Goal: Task Accomplishment & Management: Use online tool/utility

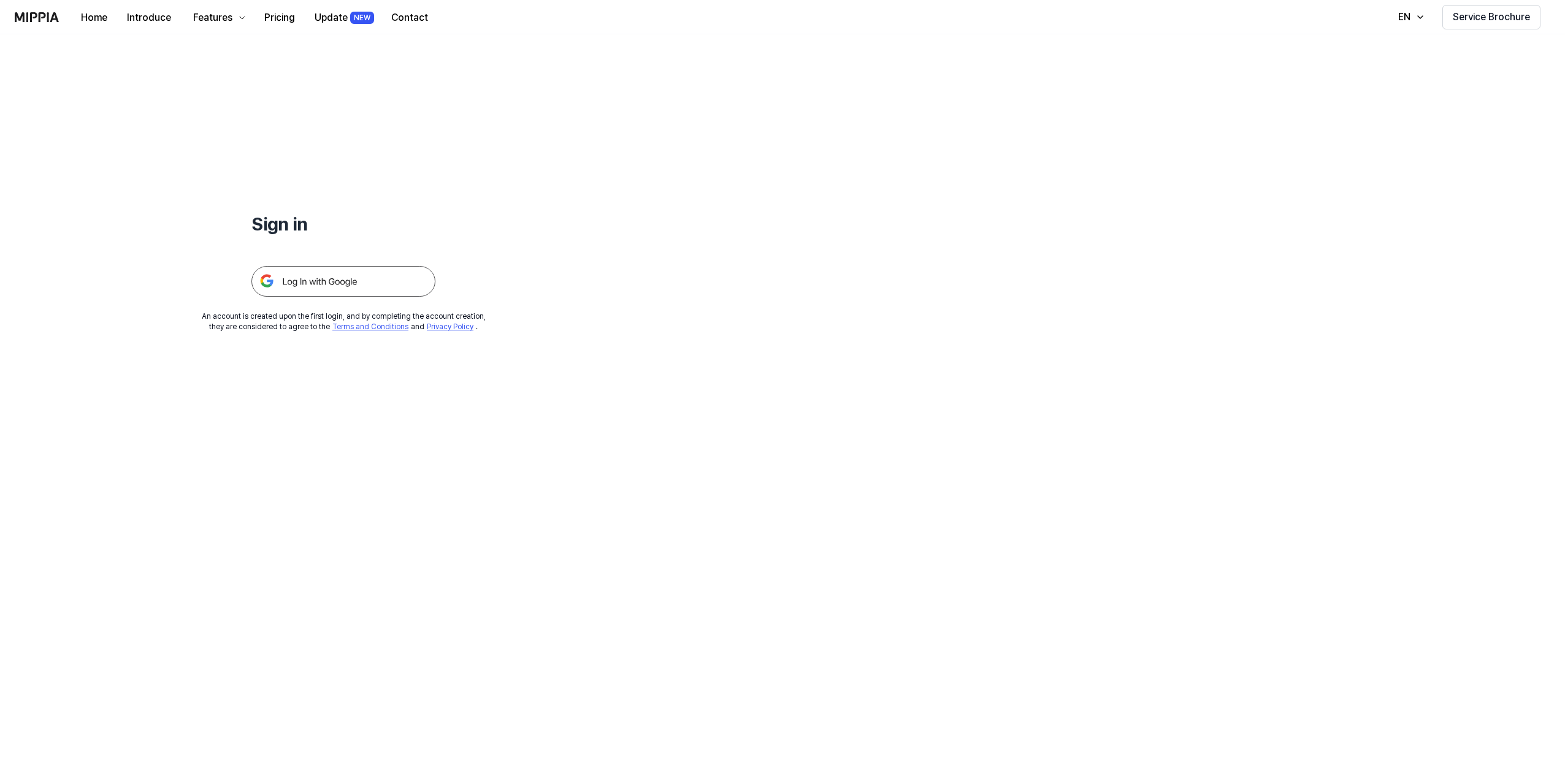
click at [356, 285] on img at bounding box center [344, 281] width 184 height 30
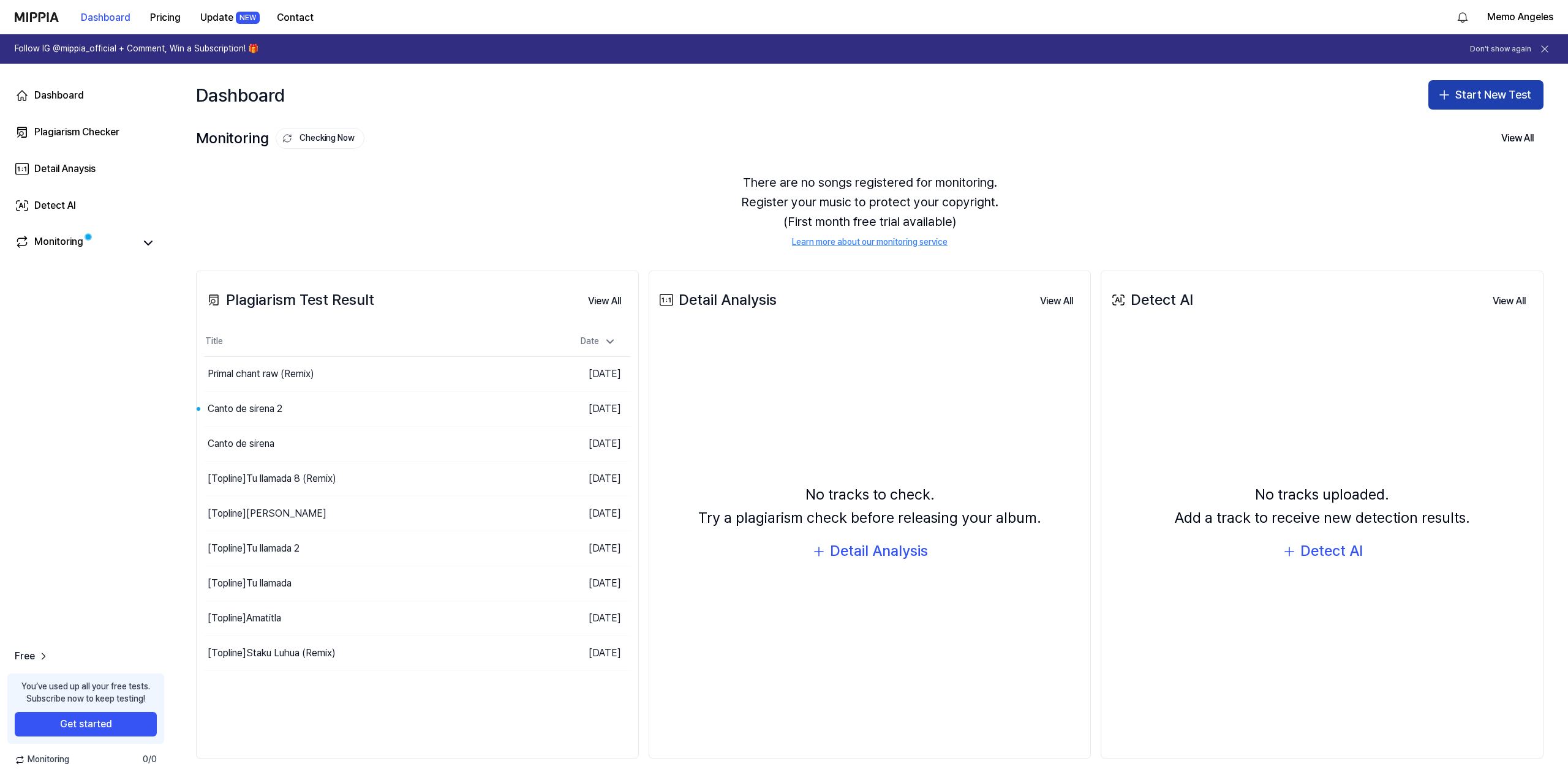
click at [1500, 95] on button "Start New Test" at bounding box center [1485, 94] width 115 height 29
click at [1481, 125] on div "Plagiarism test" at bounding box center [1457, 129] width 56 height 12
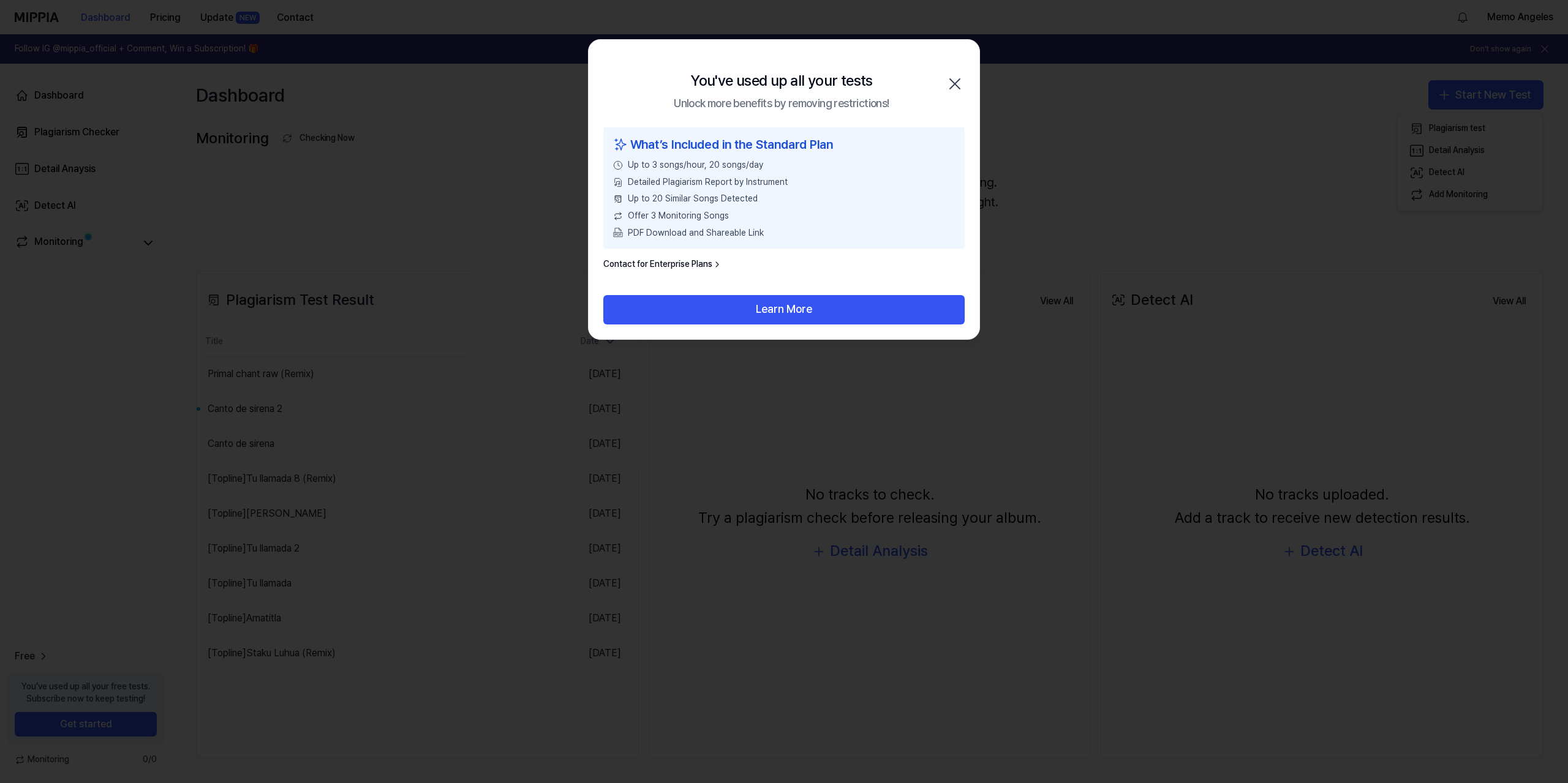
click at [952, 79] on icon "button" at bounding box center [955, 84] width 20 height 20
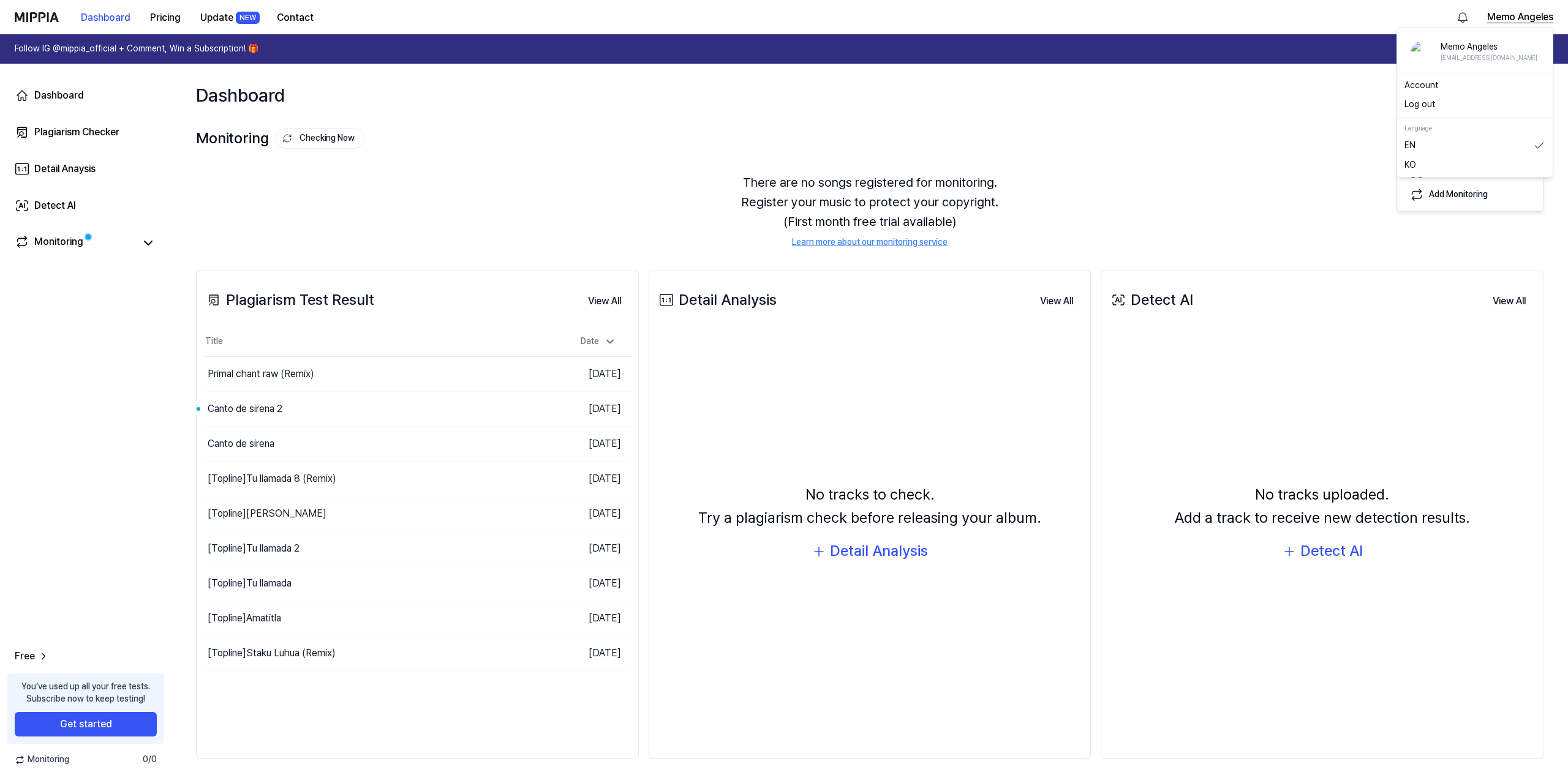
click at [1533, 17] on button "Memo Angeles" at bounding box center [1520, 17] width 66 height 15
click at [1410, 112] on div "Log out" at bounding box center [1474, 105] width 151 height 20
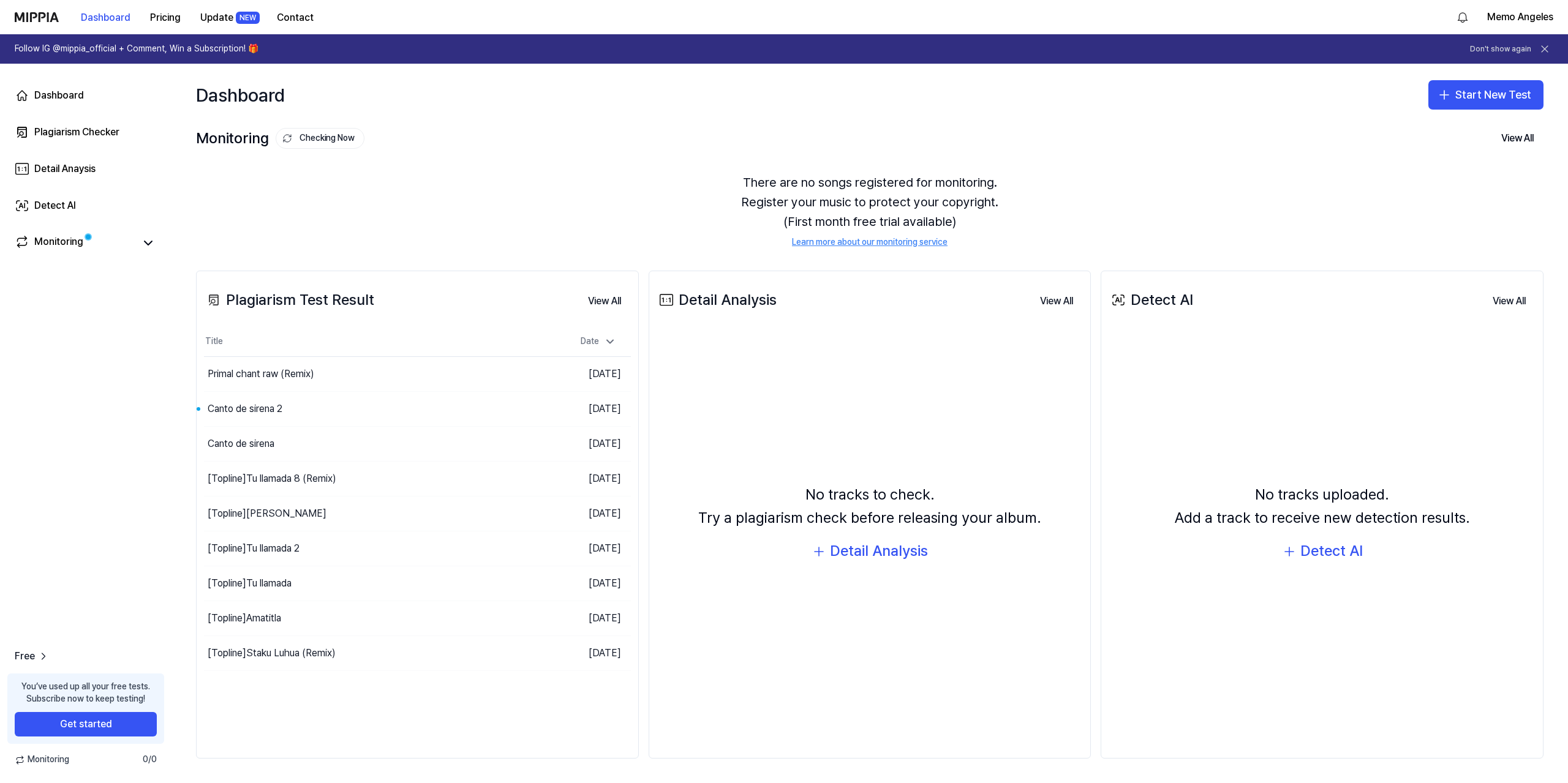
click at [1546, 47] on icon at bounding box center [1544, 49] width 12 height 12
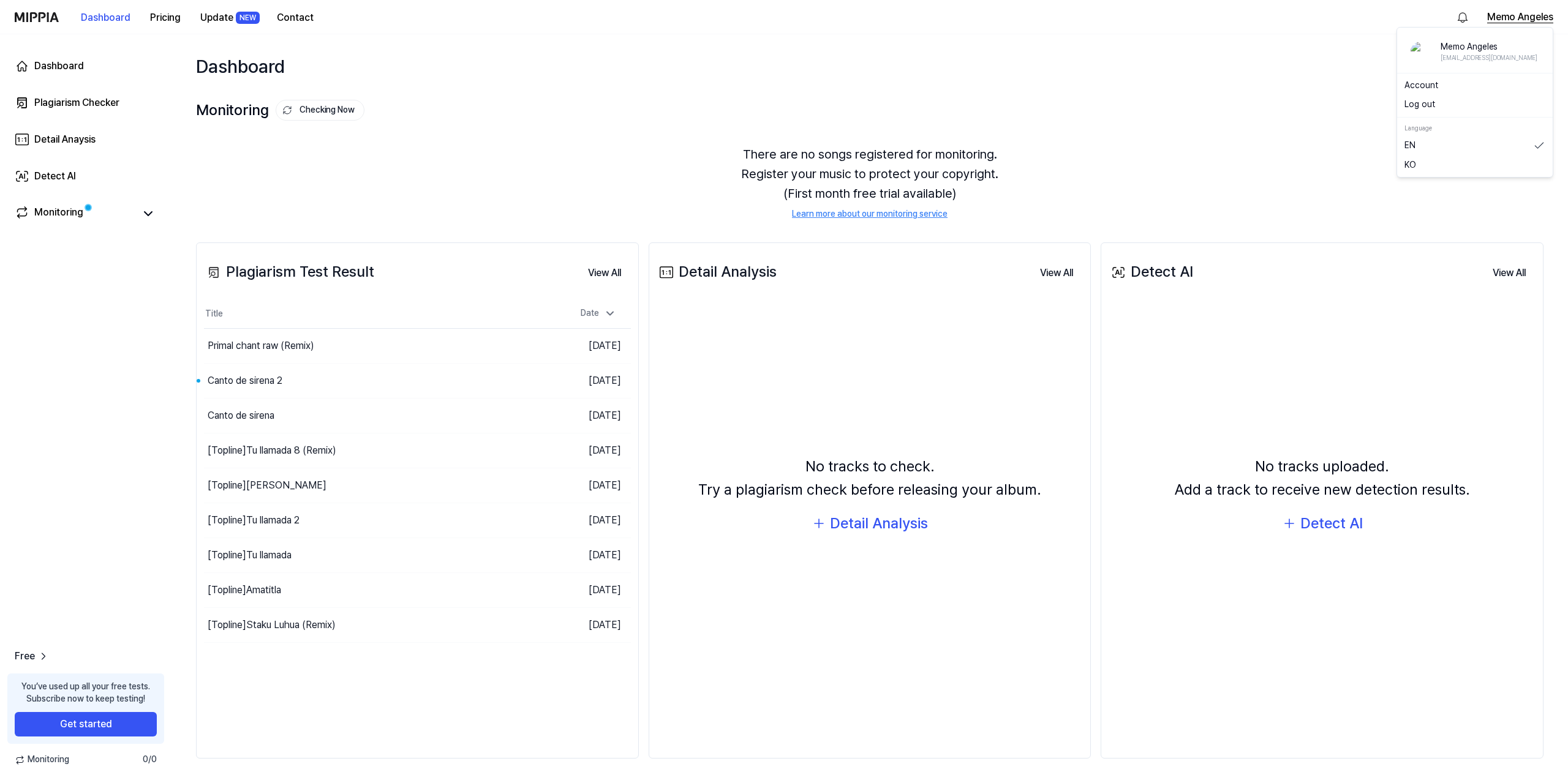
click at [1533, 16] on button "Memo Angeles" at bounding box center [1520, 17] width 66 height 15
click at [1436, 105] on button "Log out" at bounding box center [1474, 105] width 141 height 12
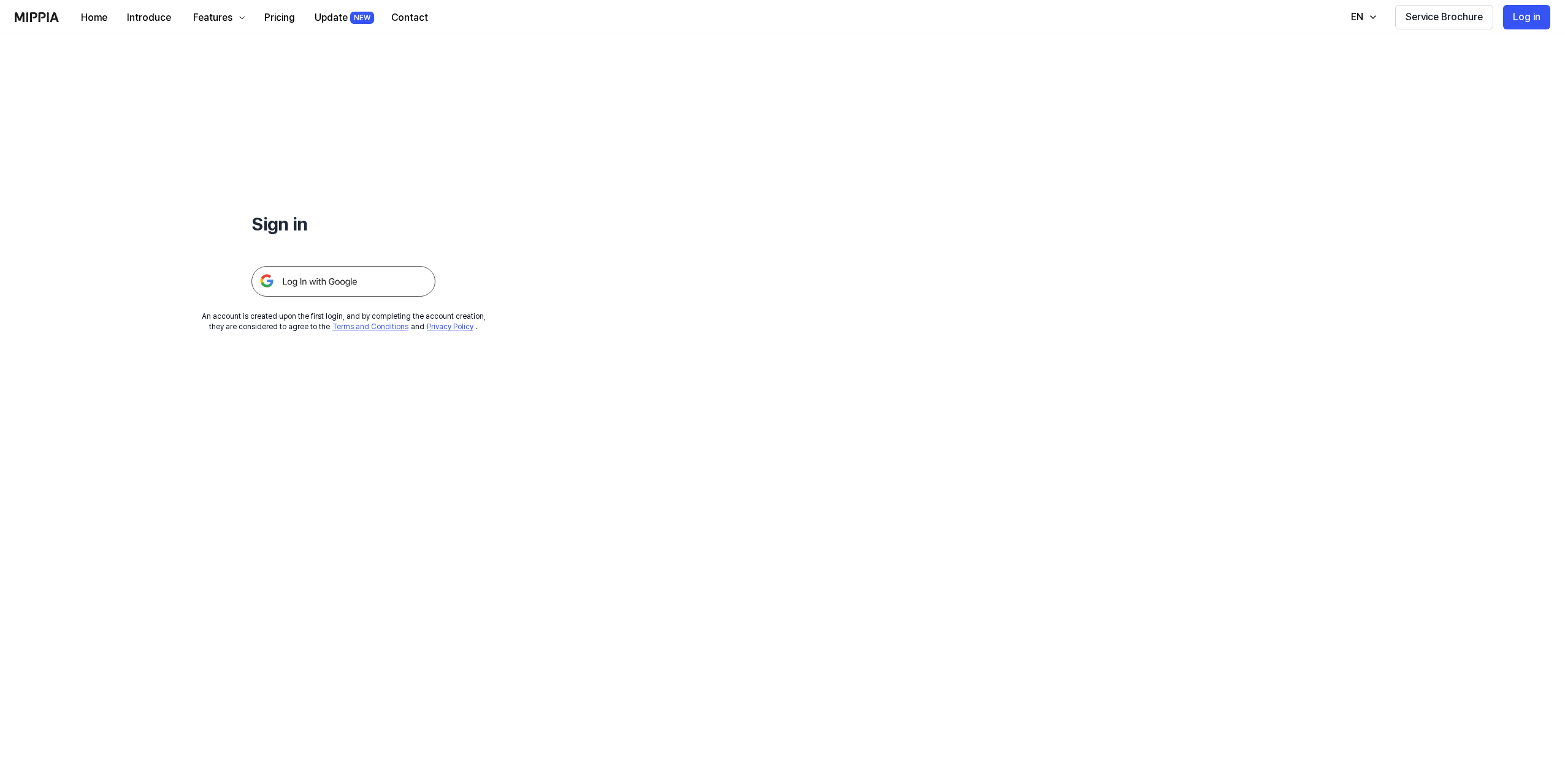
click at [348, 274] on img at bounding box center [344, 281] width 184 height 30
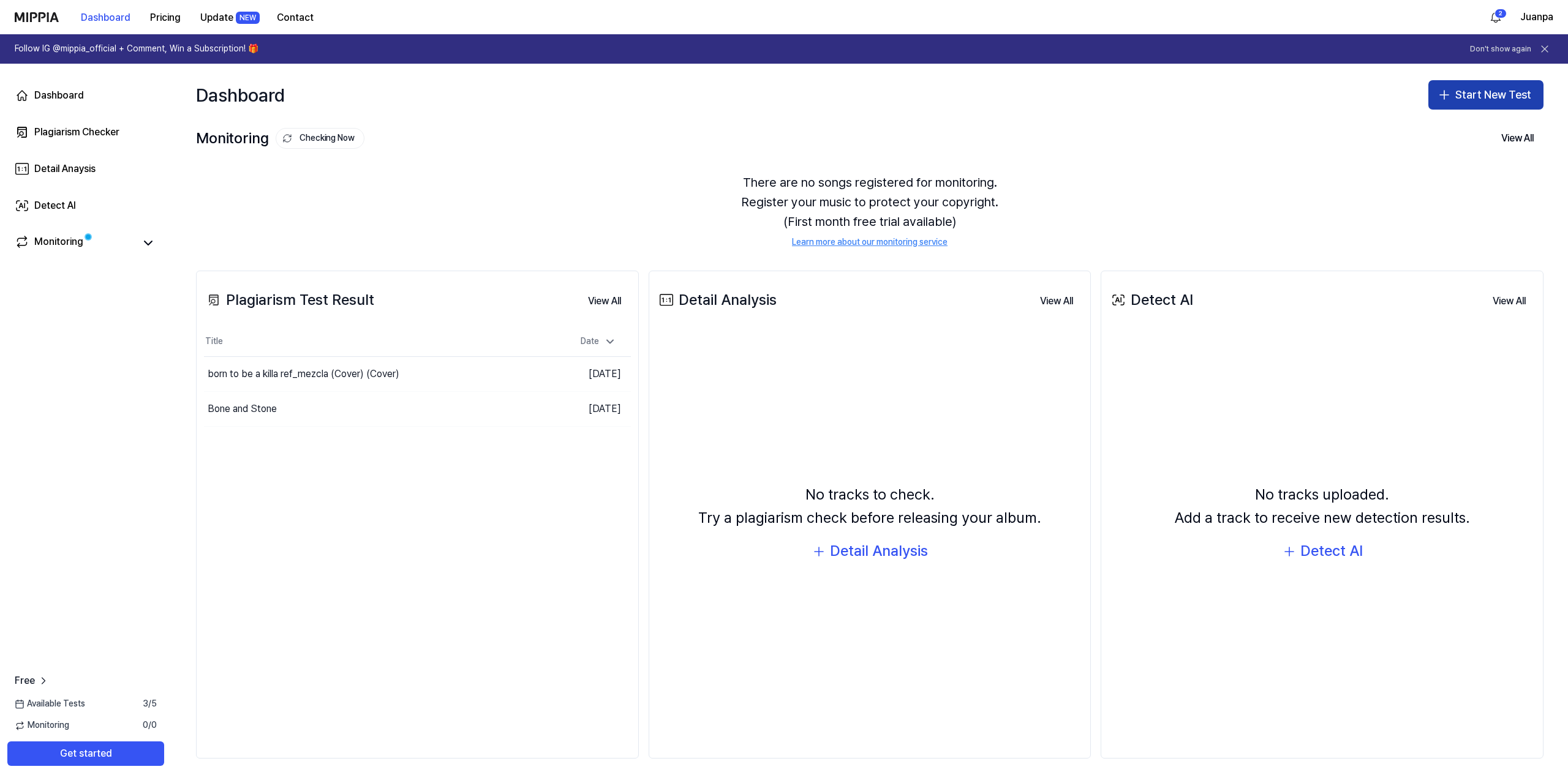
click at [1516, 97] on button "Start New Test" at bounding box center [1485, 94] width 115 height 29
click at [1459, 132] on div "Plagiarism test" at bounding box center [1457, 129] width 56 height 12
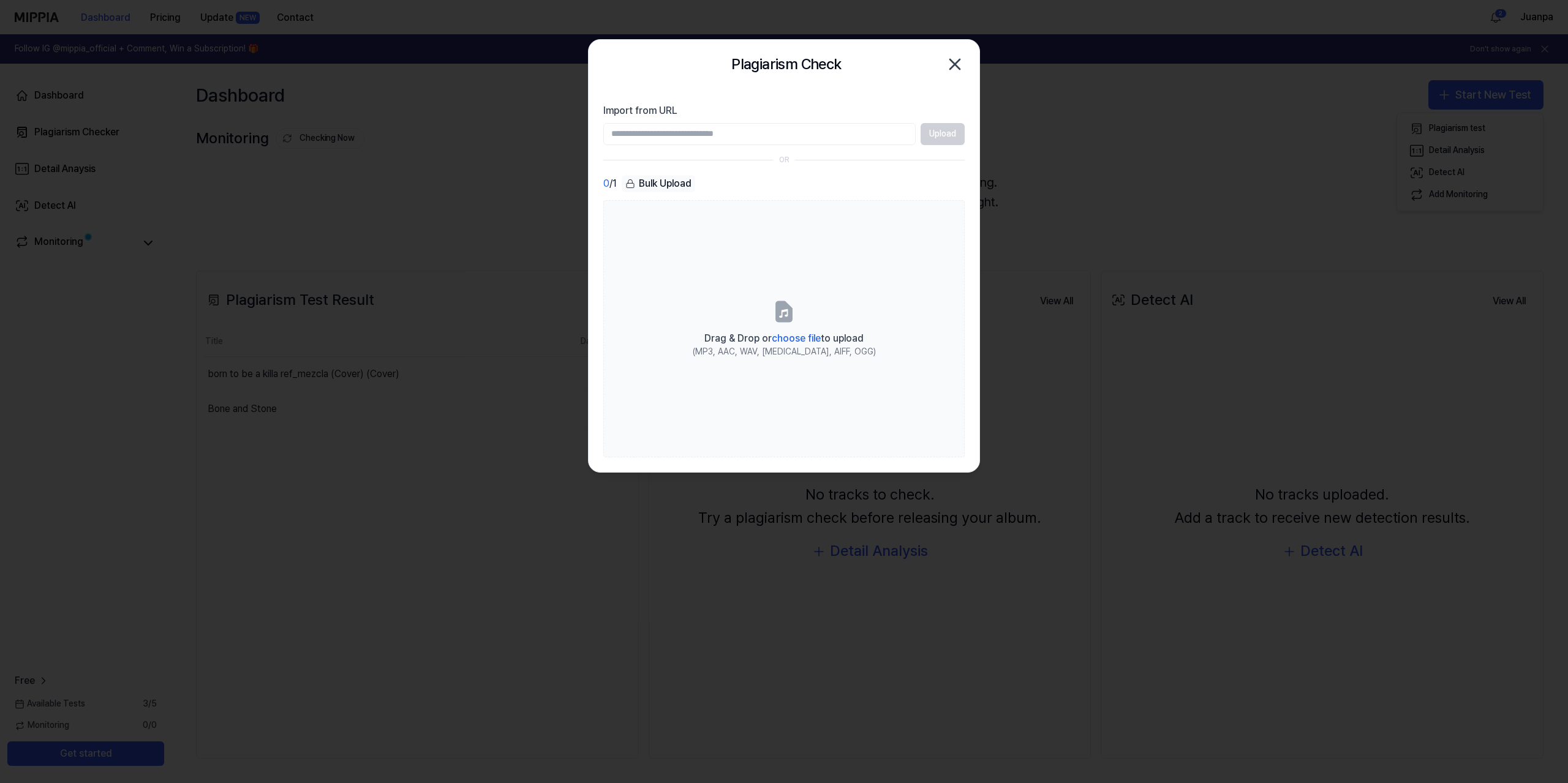
click at [945, 67] on icon "button" at bounding box center [955, 65] width 20 height 20
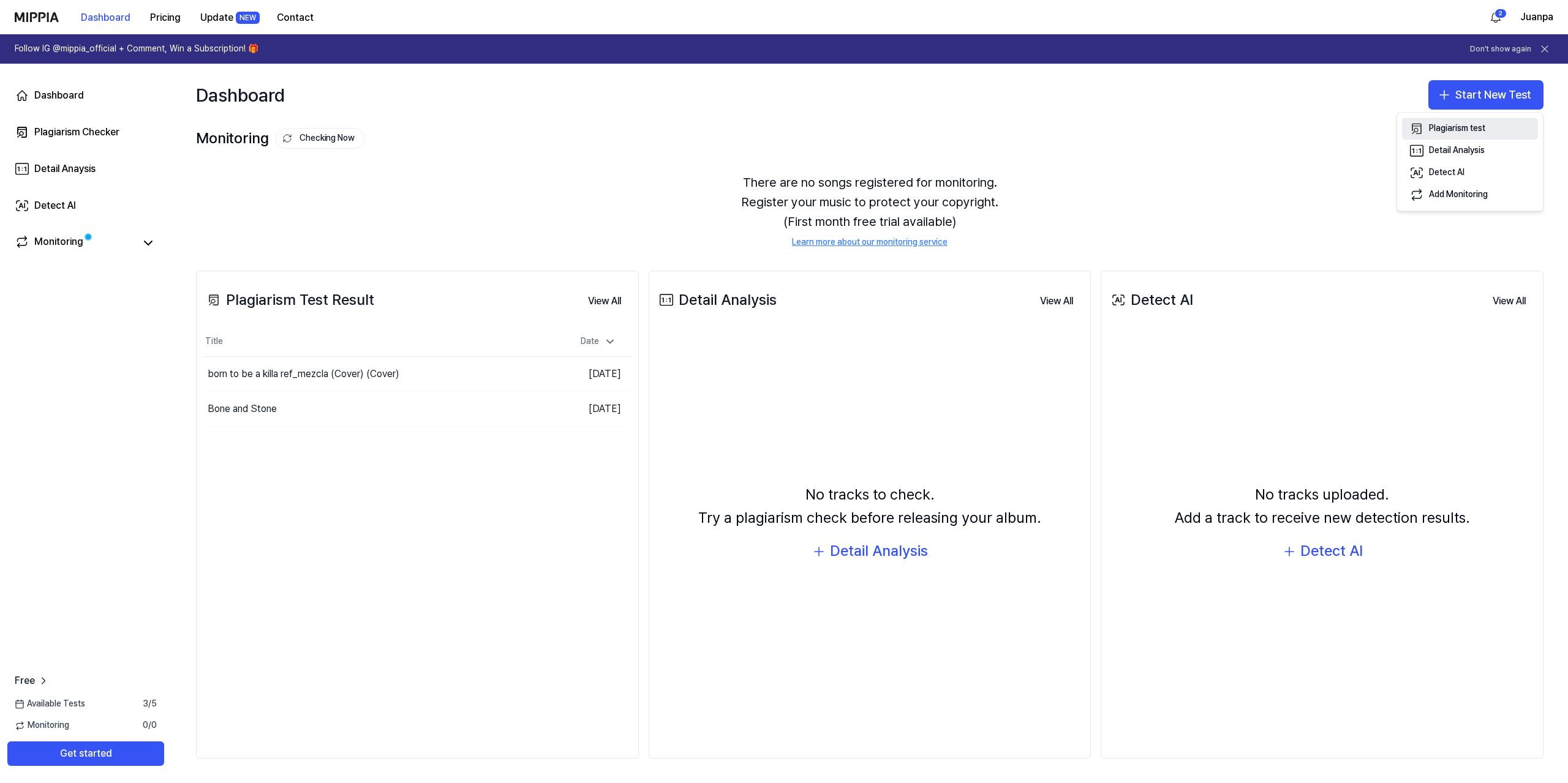
click at [1428, 129] on button "Plagiarism test" at bounding box center [1469, 128] width 136 height 22
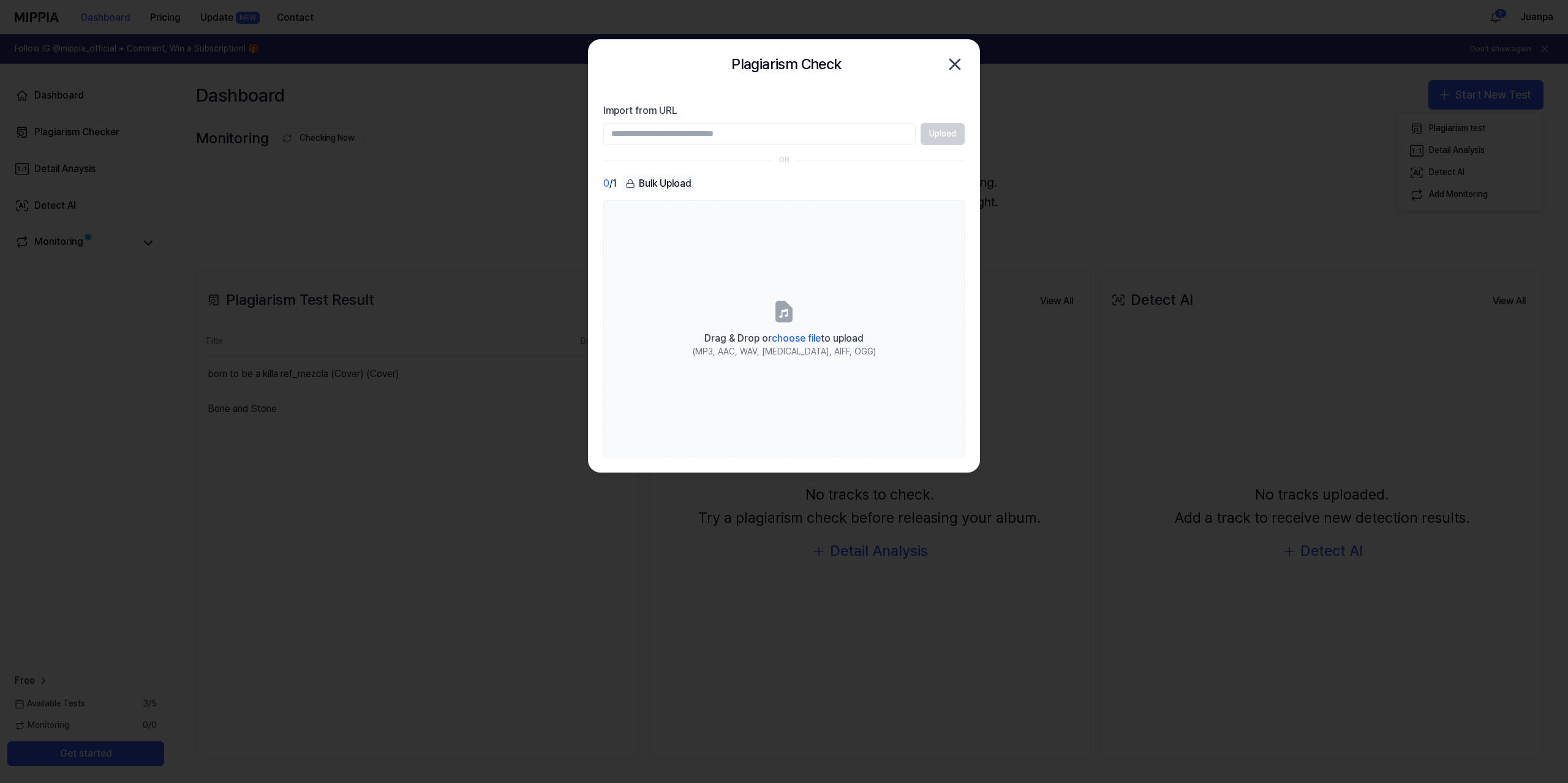
click at [955, 60] on icon "button" at bounding box center [955, 65] width 20 height 20
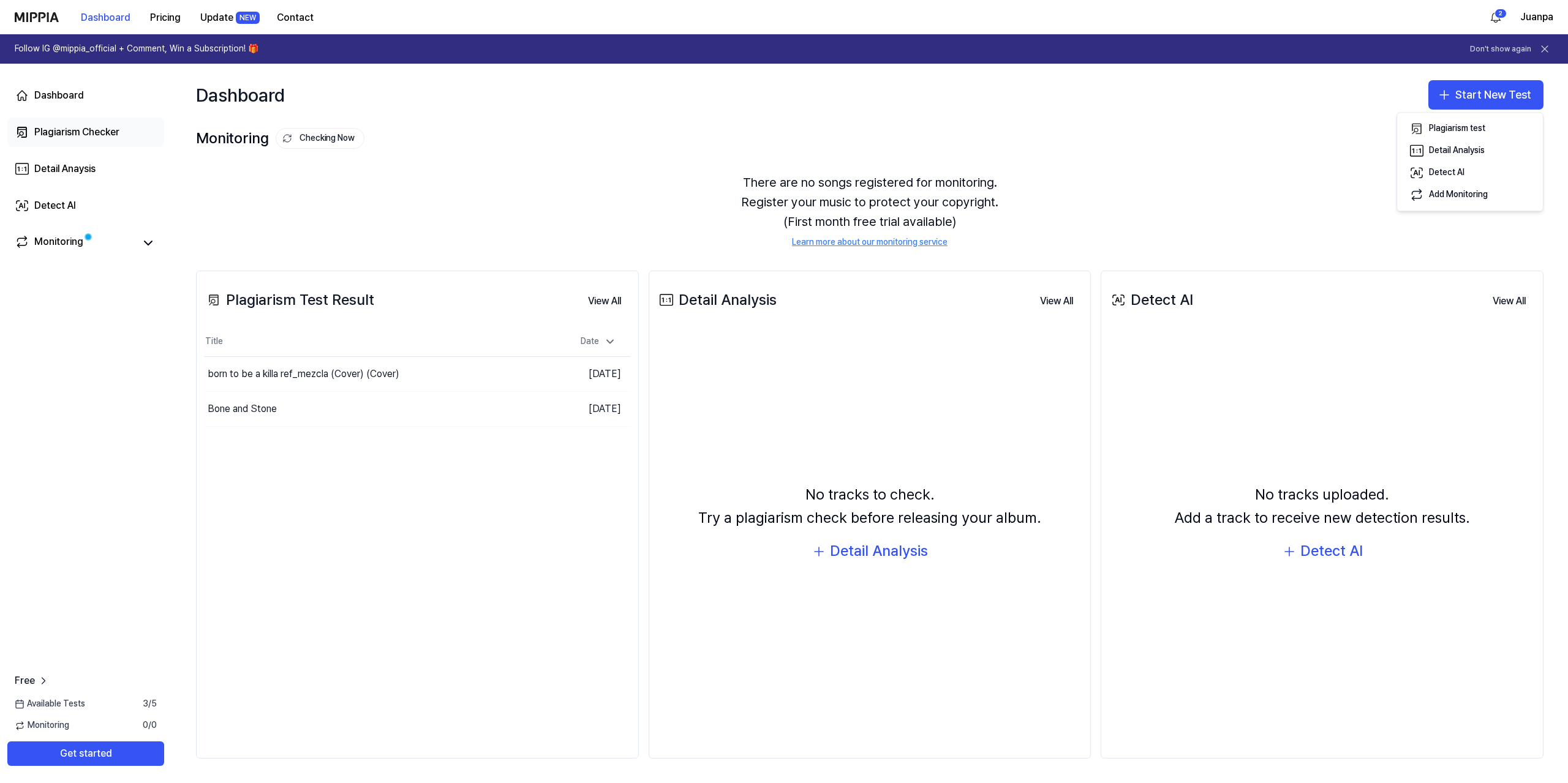
click at [84, 127] on div "Plagiarism Checker" at bounding box center [76, 132] width 85 height 15
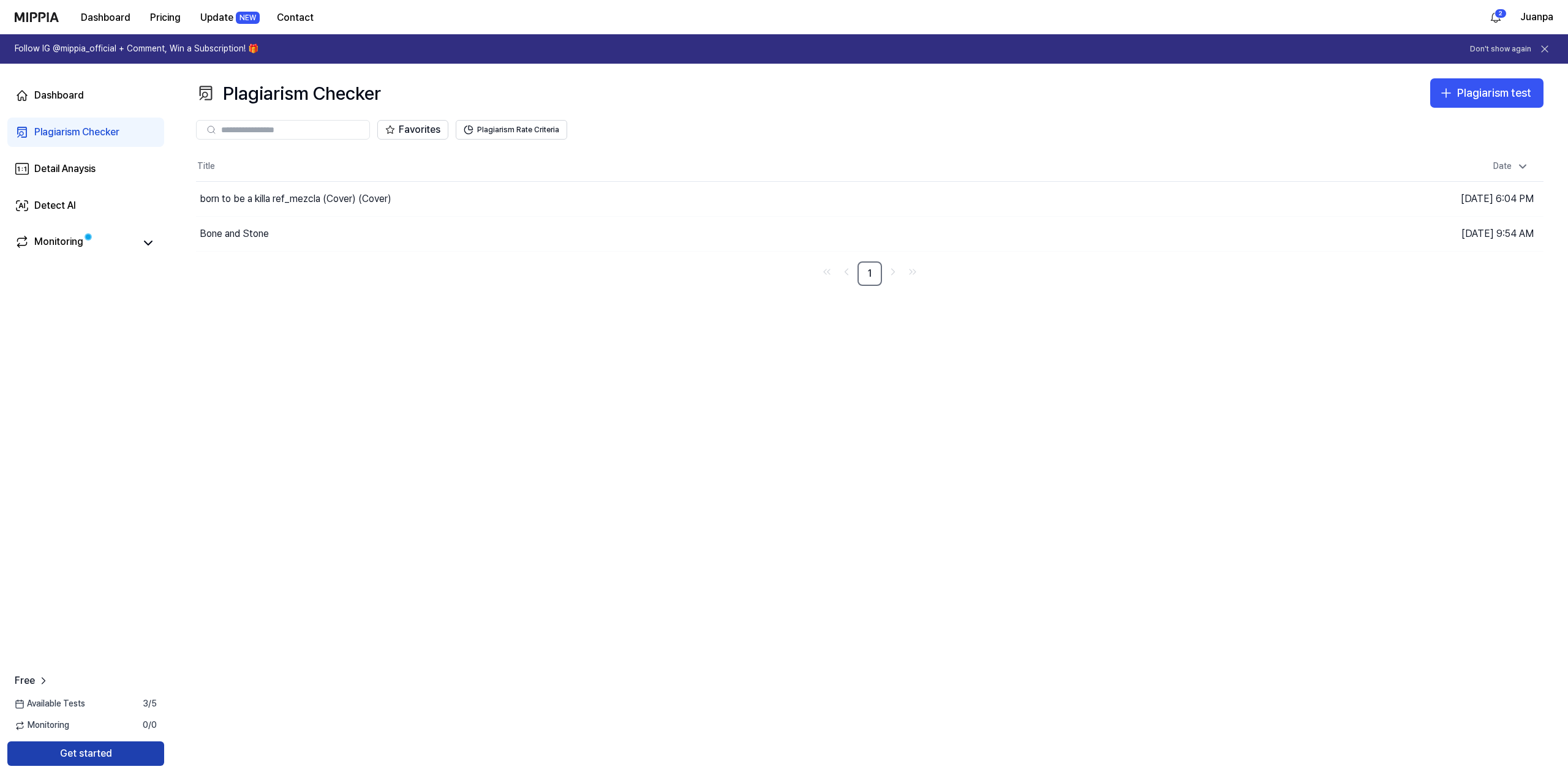
click at [89, 750] on button "Get started" at bounding box center [86, 753] width 157 height 24
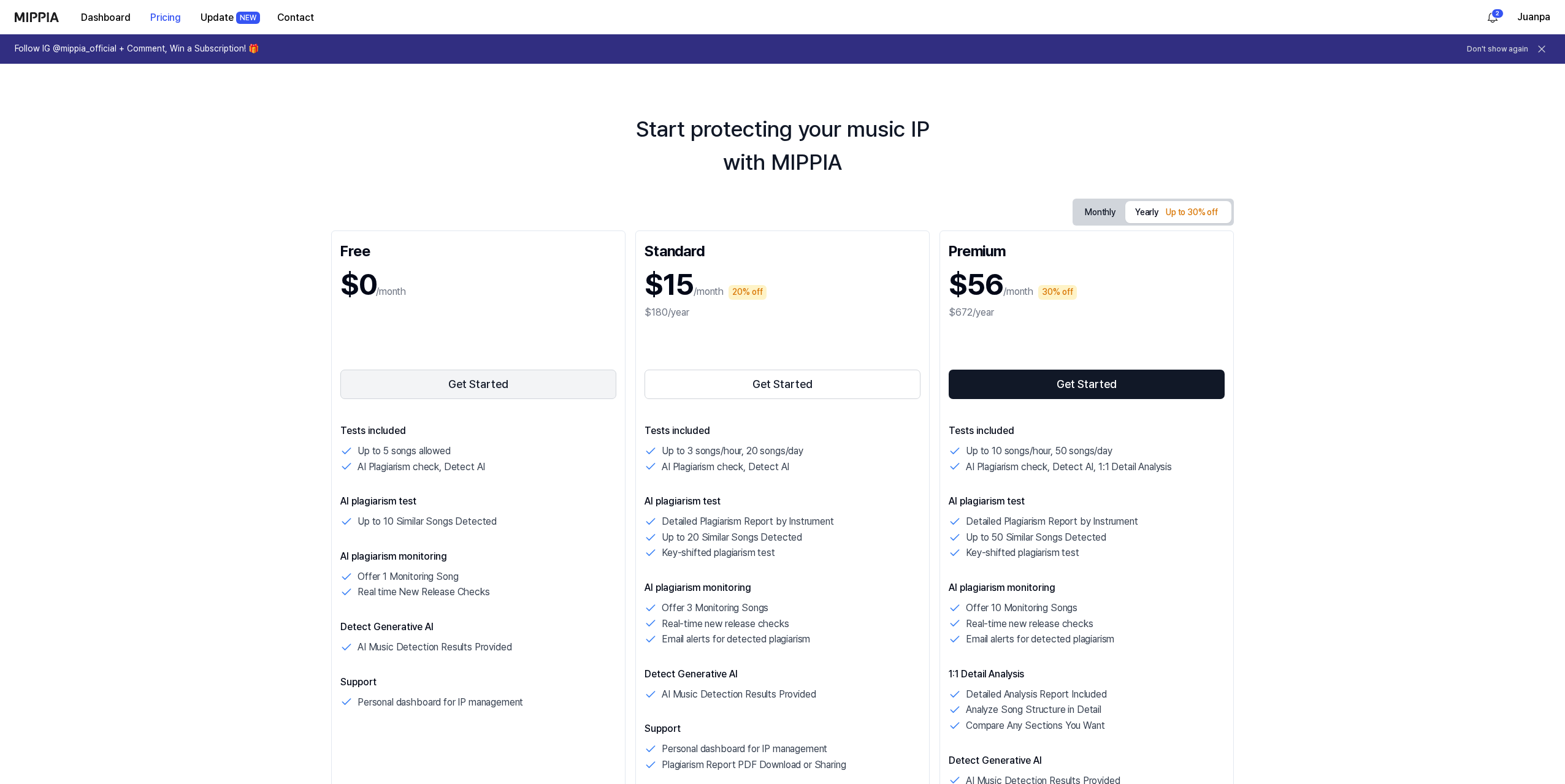
click at [474, 386] on button "Get Started" at bounding box center [479, 384] width 276 height 29
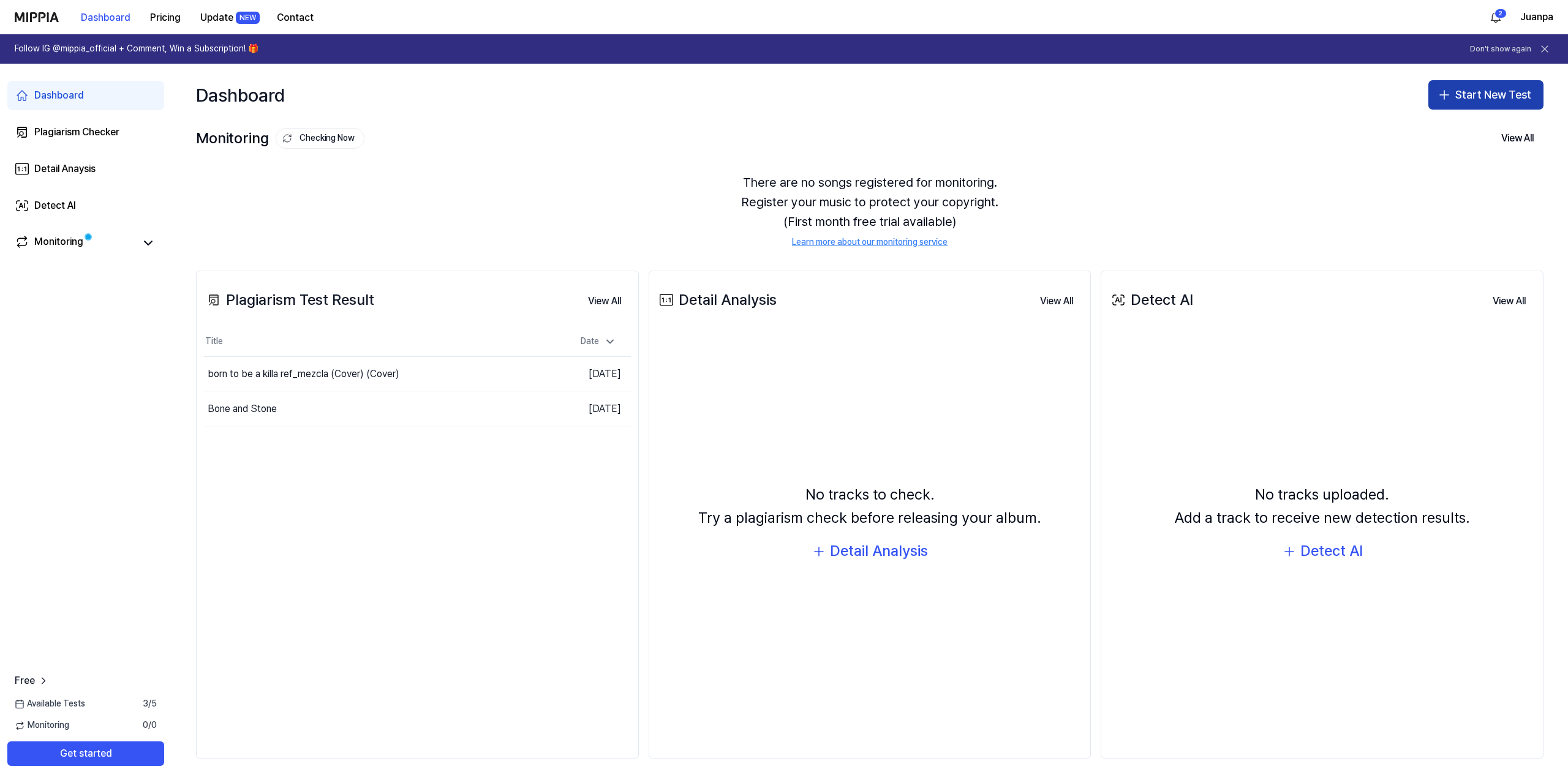
click at [1467, 96] on button "Start New Test" at bounding box center [1485, 94] width 115 height 29
click at [1477, 132] on div "Plagiarism test" at bounding box center [1457, 129] width 56 height 12
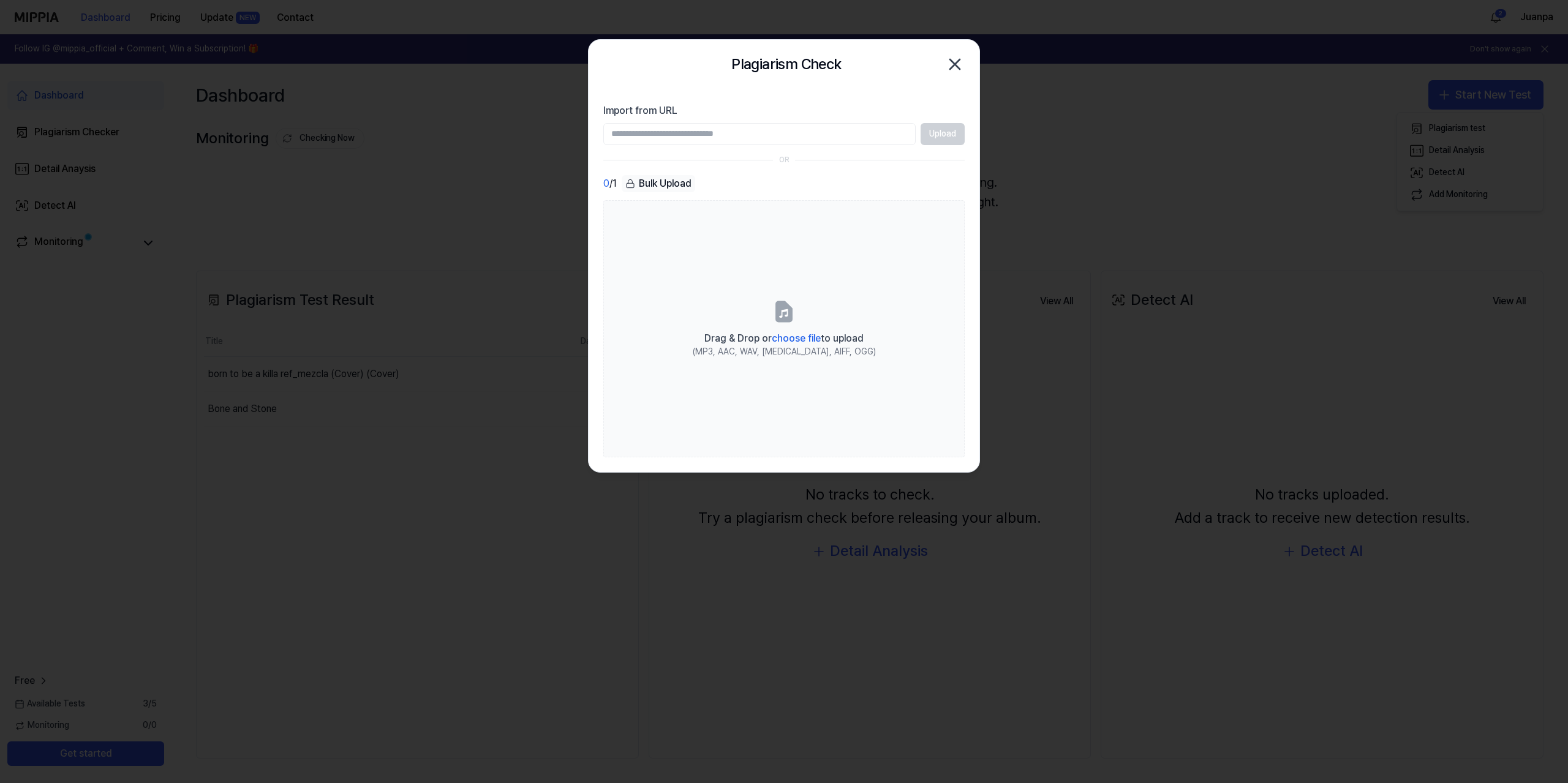
paste input "**********"
type input "**********"
click at [940, 133] on button "Upload" at bounding box center [942, 134] width 44 height 22
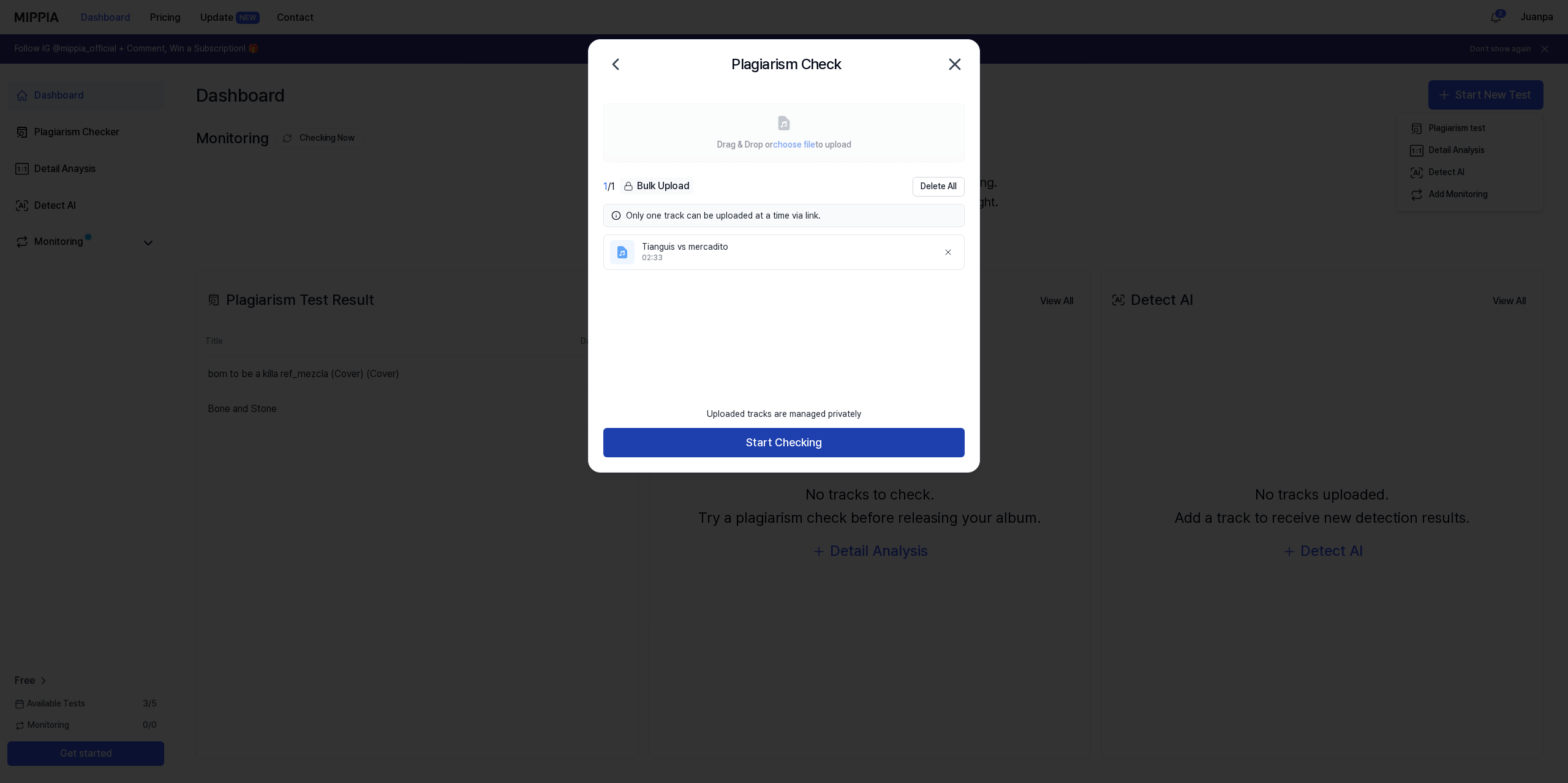
click at [754, 437] on button "Start Checking" at bounding box center [784, 442] width 361 height 29
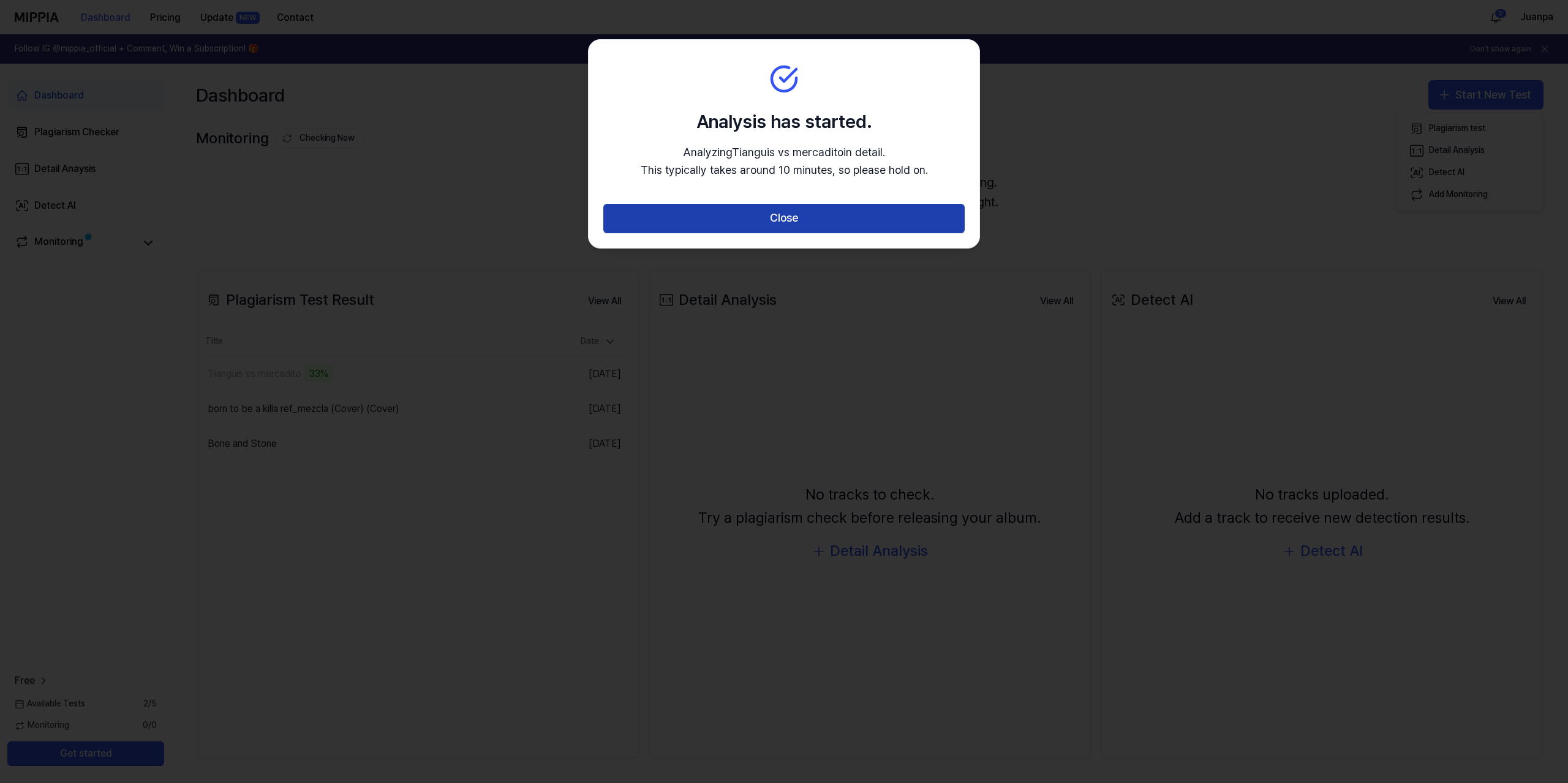
click at [788, 212] on button "Close" at bounding box center [784, 218] width 361 height 29
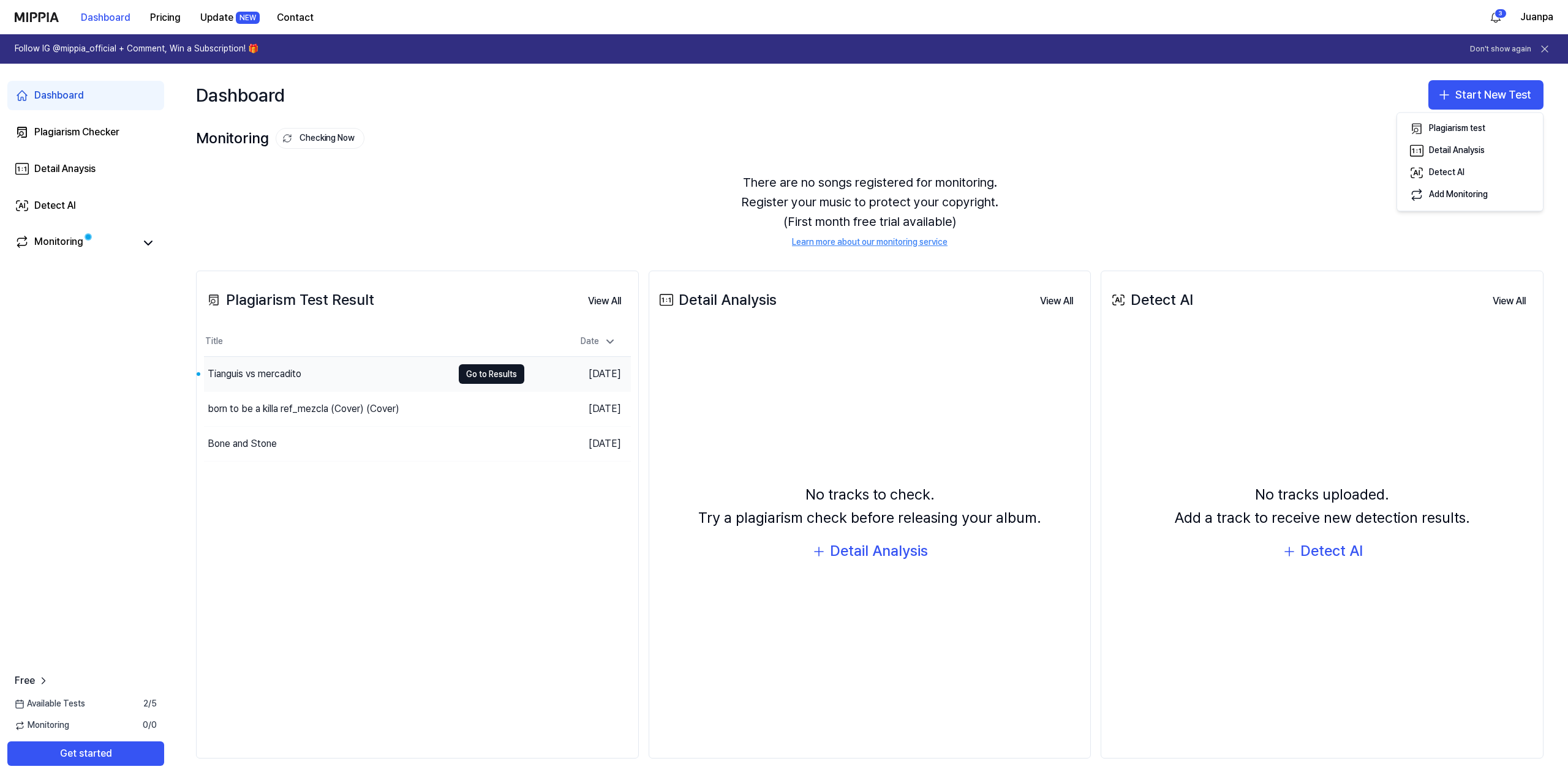
click at [213, 372] on div "Tianguis vs mercadito" at bounding box center [254, 374] width 94 height 15
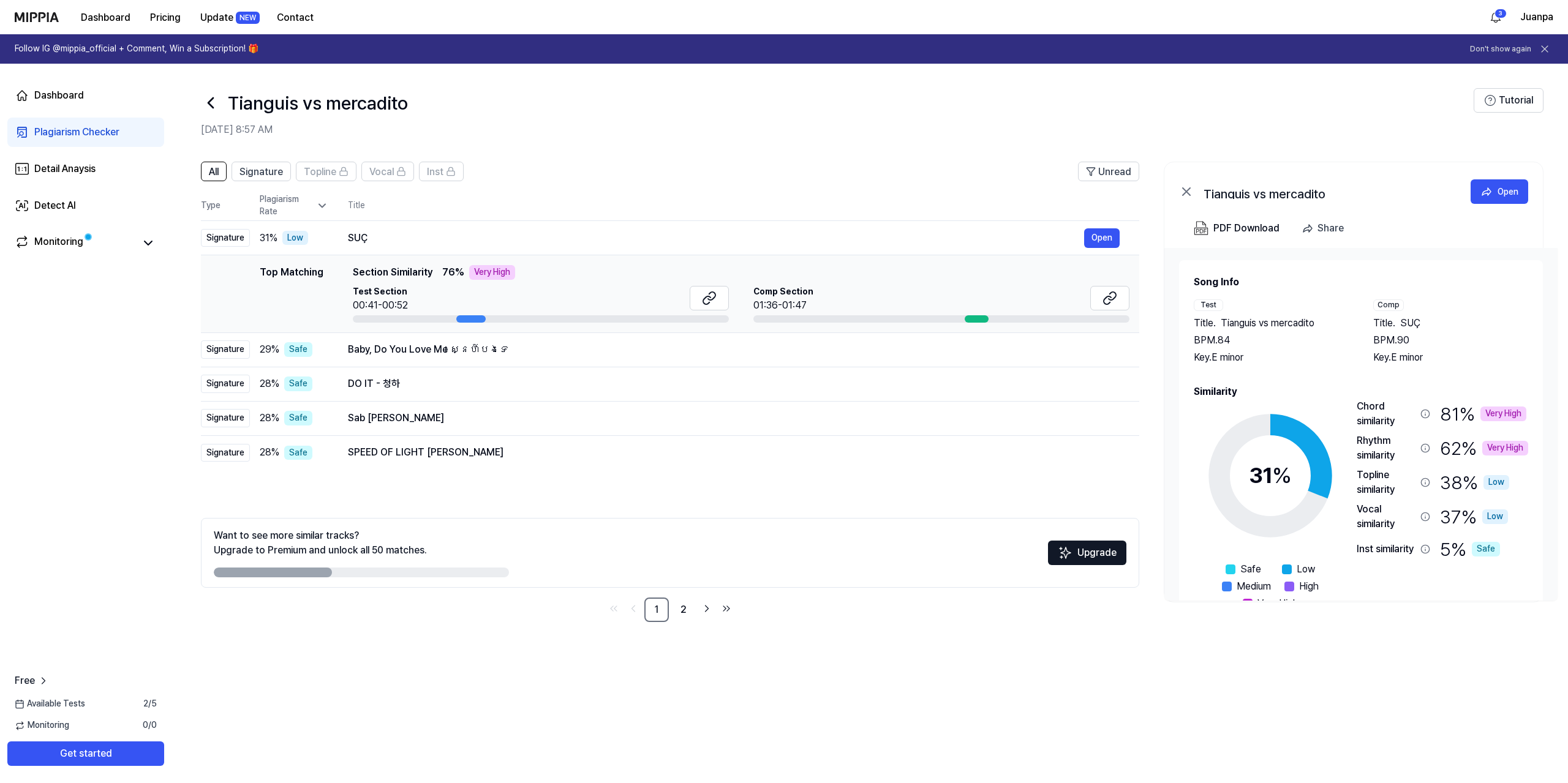
drag, startPoint x: 309, startPoint y: 573, endPoint x: 585, endPoint y: 576, distance: 276.0
click at [585, 576] on div "Want to see more similar tracks? Upgrade to Premium and unlock all 50 matches. …" at bounding box center [670, 553] width 938 height 69
click at [252, 172] on span "Signature" at bounding box center [261, 172] width 43 height 15
click at [220, 172] on button "All" at bounding box center [214, 171] width 25 height 20
click at [1099, 382] on button "Open" at bounding box center [1101, 384] width 35 height 20
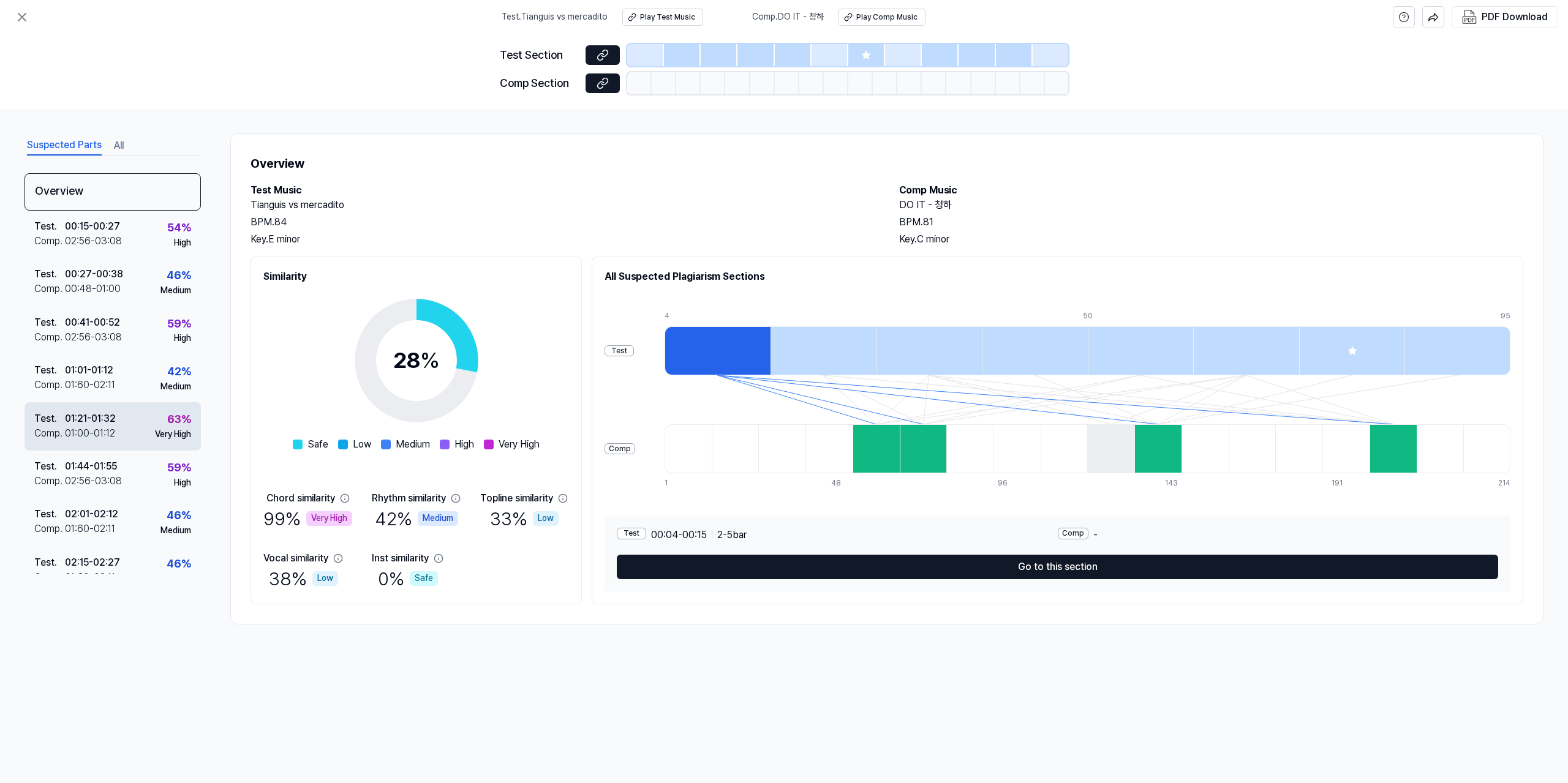
click at [74, 418] on div "01:21 - 01:32" at bounding box center [91, 419] width 51 height 15
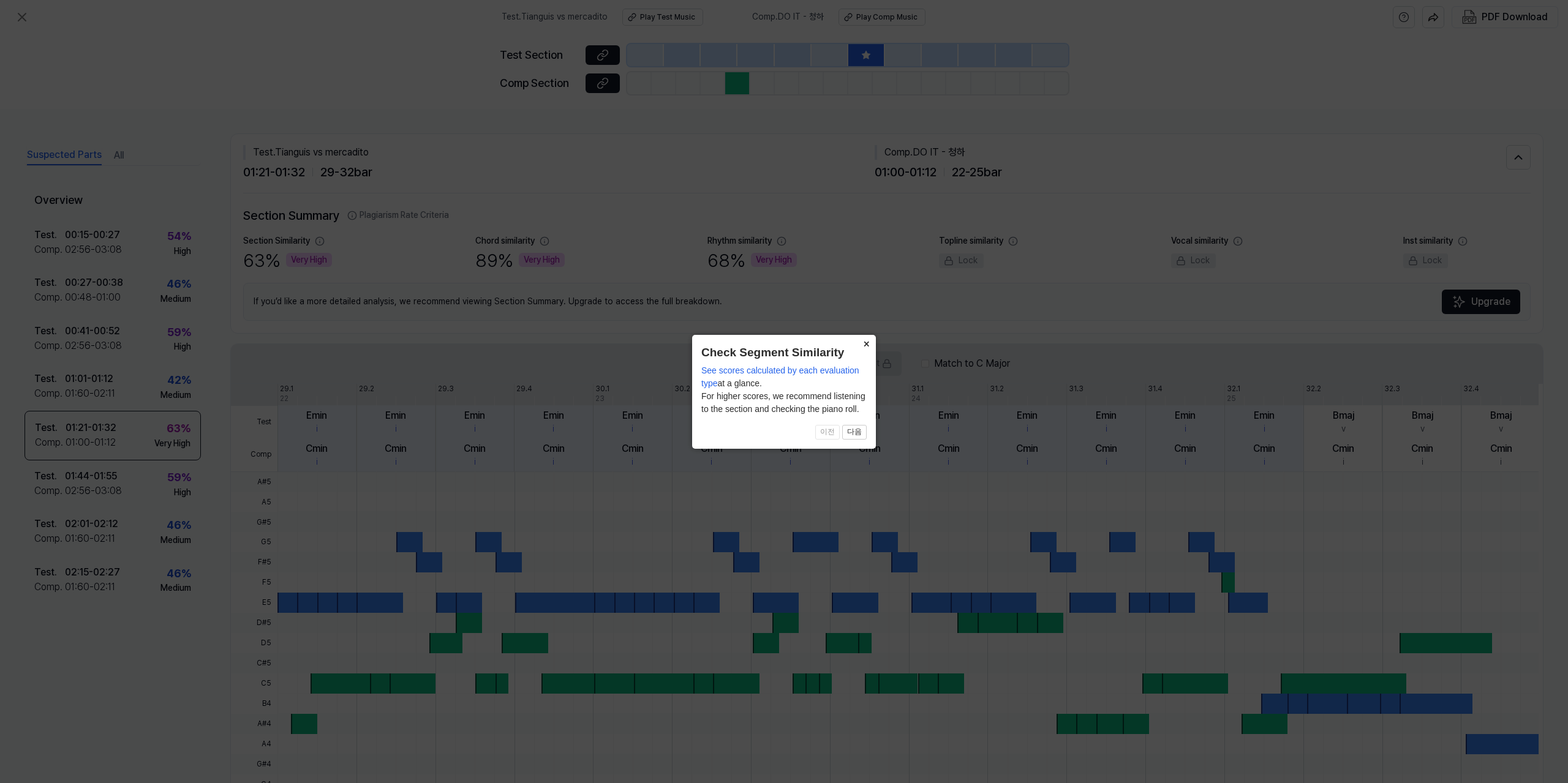
click at [865, 339] on button "×" at bounding box center [866, 344] width 20 height 17
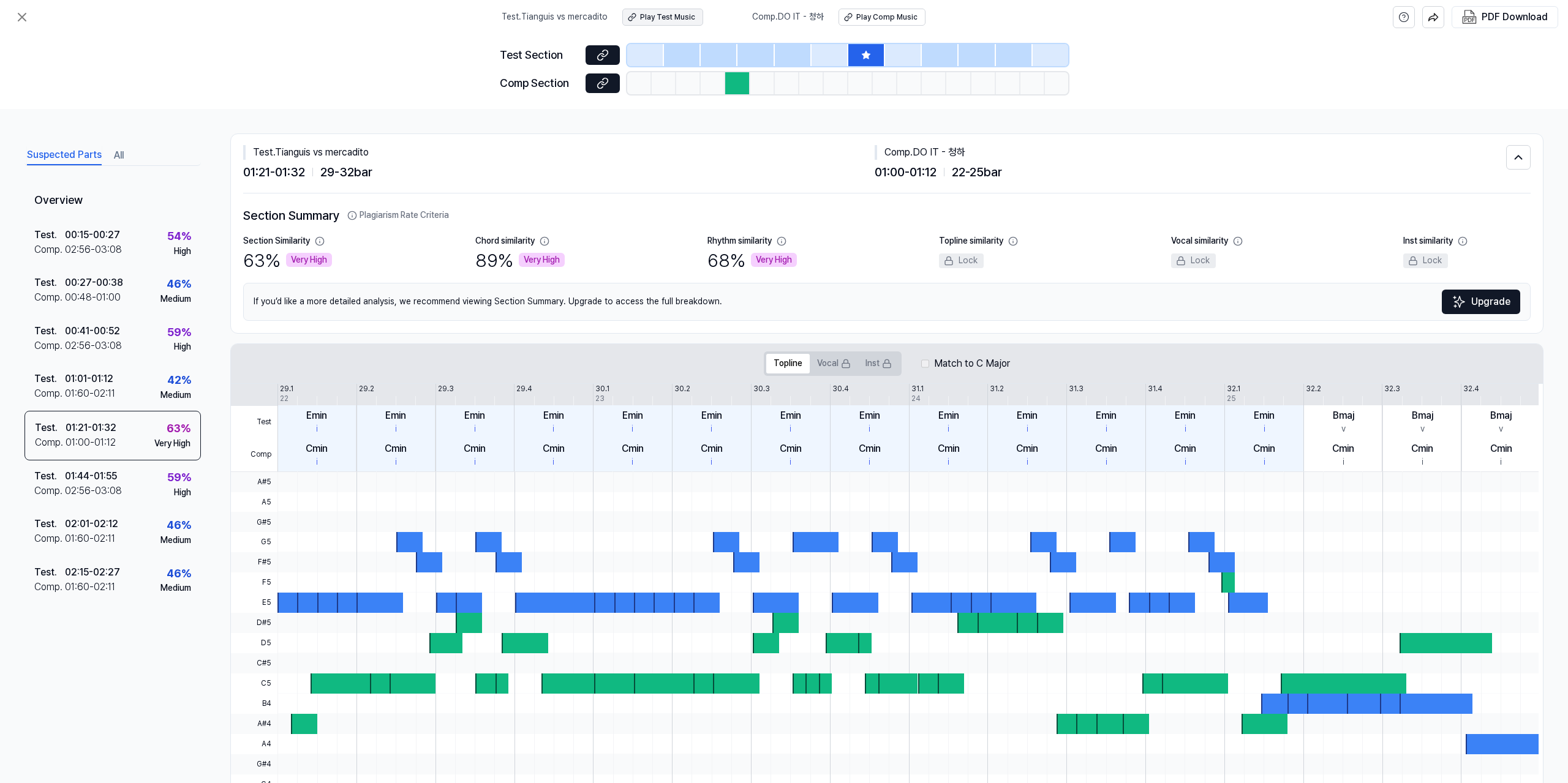
click at [661, 19] on div "Play Test Music" at bounding box center [667, 17] width 55 height 11
click at [28, 13] on icon at bounding box center [22, 17] width 15 height 15
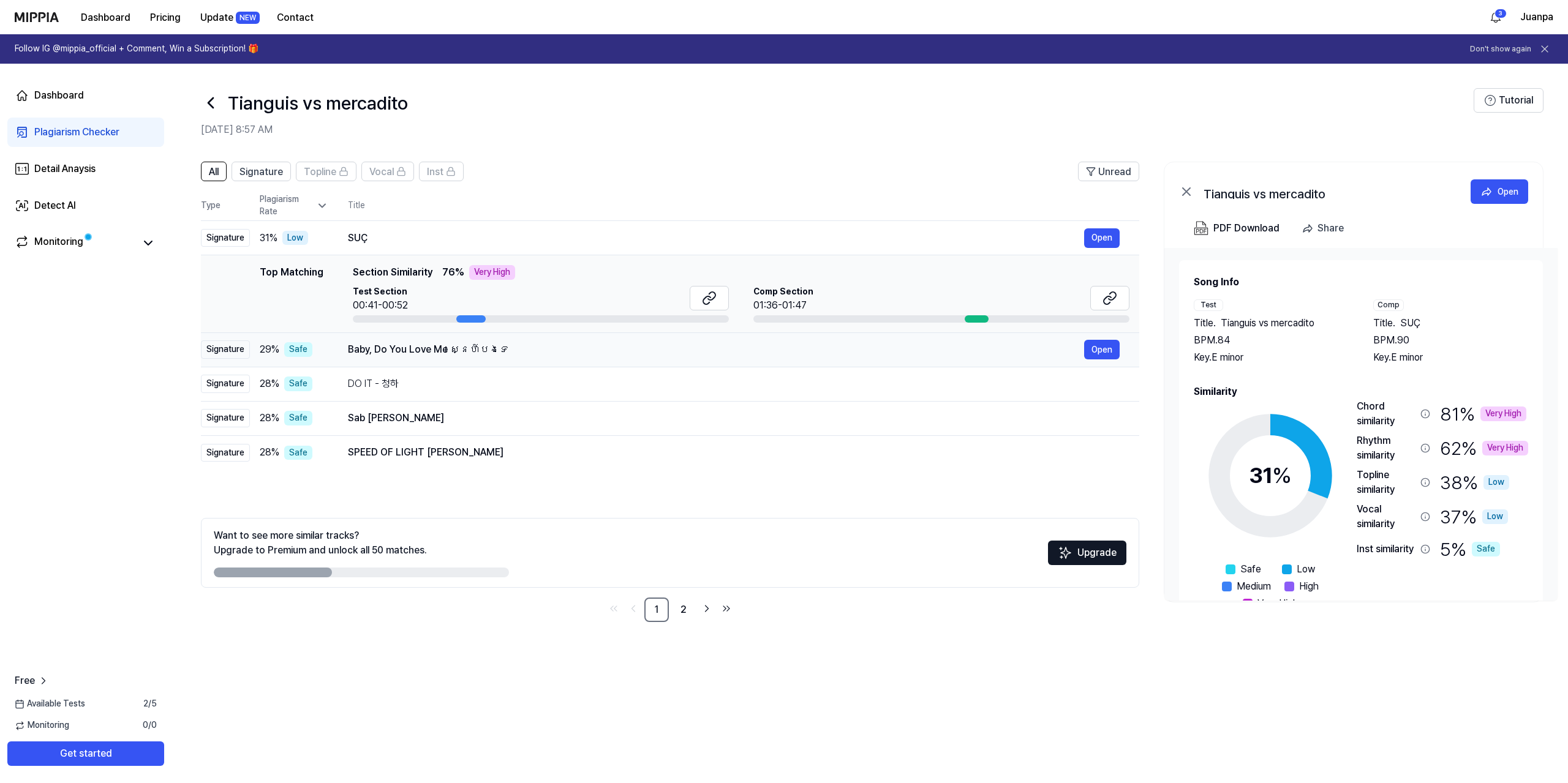
click at [415, 348] on div "Baby, Do You Love Me ស្នេហ៍បងទេ" at bounding box center [716, 350] width 736 height 15
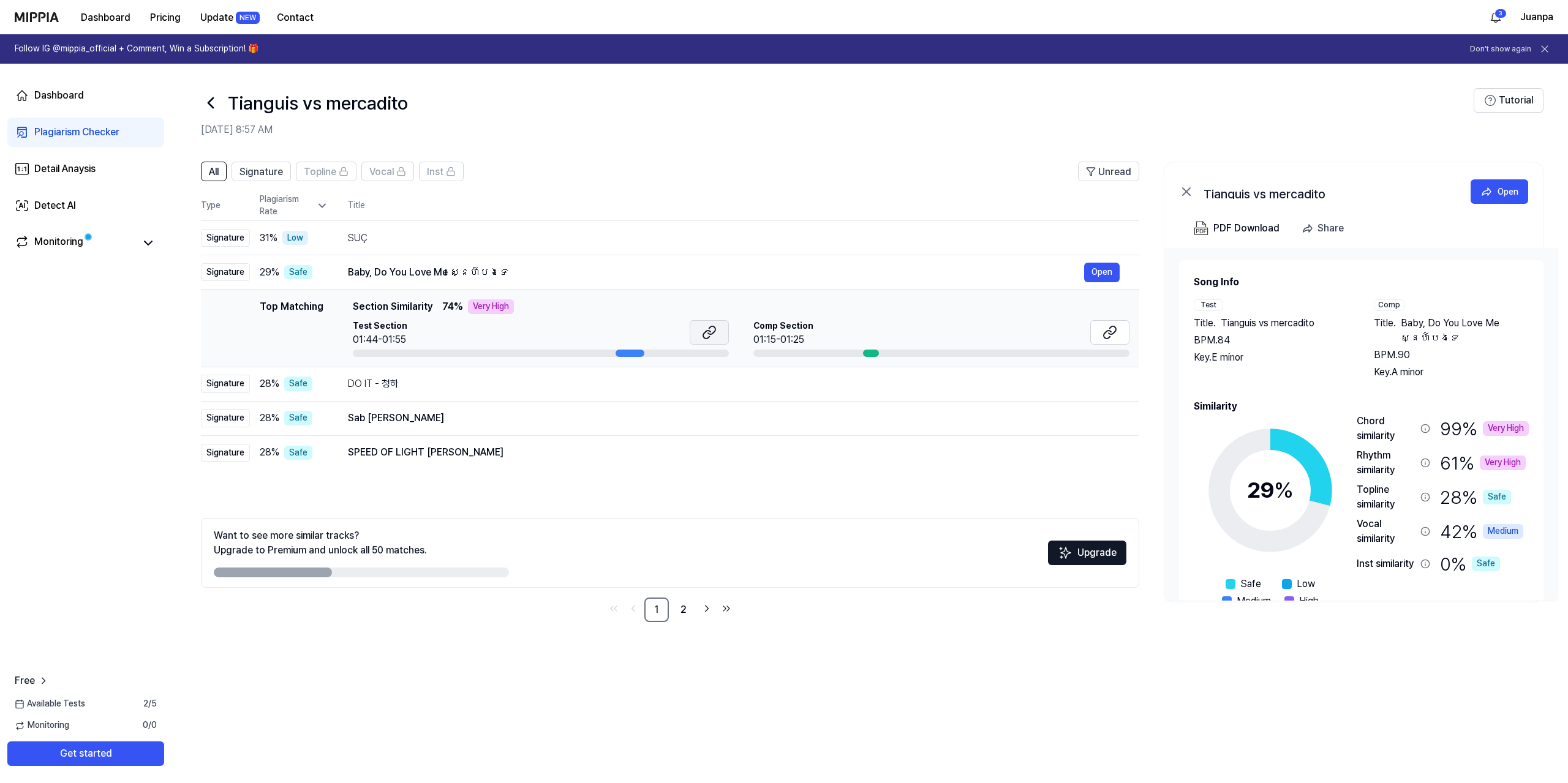
click at [696, 325] on button at bounding box center [709, 332] width 39 height 24
click at [1104, 330] on icon at bounding box center [1110, 333] width 15 height 15
